Goal: Task Accomplishment & Management: Use online tool/utility

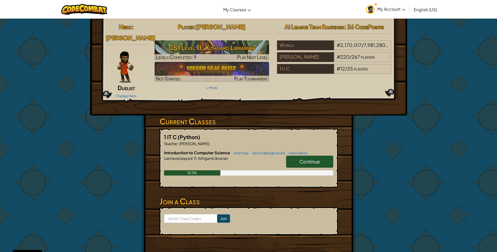
click at [291, 156] on link "Continue" at bounding box center [309, 162] width 47 height 12
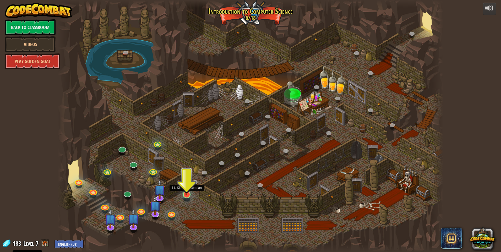
click at [187, 194] on img at bounding box center [186, 183] width 10 height 24
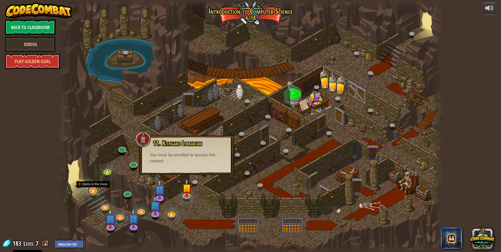
click at [91, 191] on link at bounding box center [93, 190] width 10 height 10
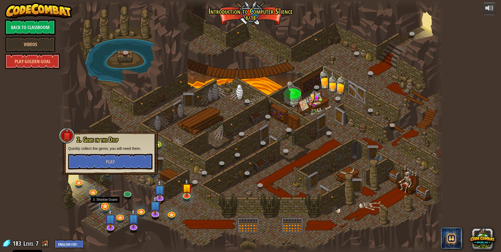
click at [102, 206] on link at bounding box center [104, 206] width 10 height 10
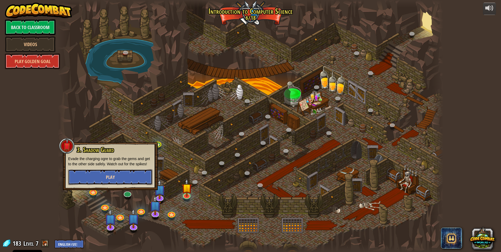
click at [120, 178] on button "Play" at bounding box center [110, 177] width 84 height 16
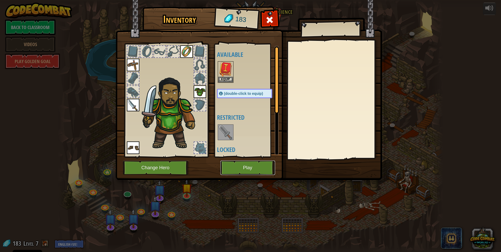
click at [253, 170] on button "Play" at bounding box center [247, 168] width 55 height 14
